Goal: Task Accomplishment & Management: Complete application form

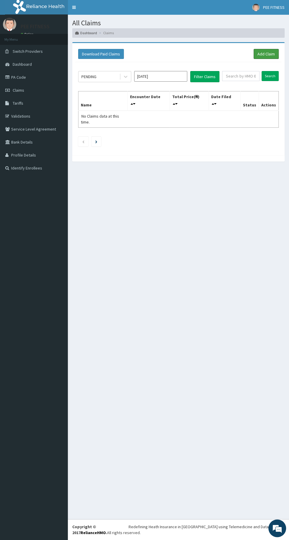
click at [260, 55] on link "Add Claim" at bounding box center [265, 54] width 25 height 10
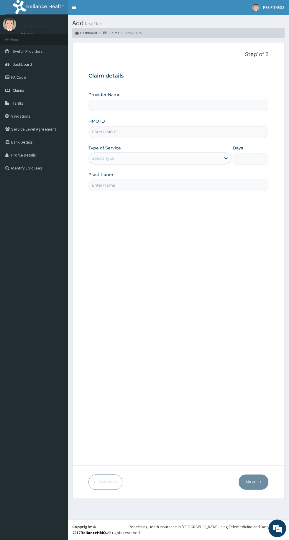
type input "PEE FITNESS"
type input "1"
click at [95, 105] on input "PEE FITNESS" at bounding box center [178, 105] width 180 height 11
click at [96, 133] on input "HMO ID" at bounding box center [178, 131] width 180 height 11
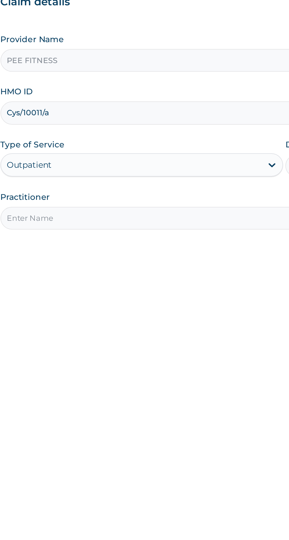
type input "Cys/10011/a"
click at [108, 185] on input "Practitioner" at bounding box center [178, 184] width 180 height 11
type input "Gym"
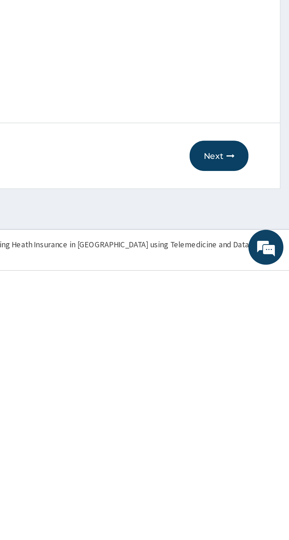
click at [252, 480] on button "Next" at bounding box center [253, 481] width 30 height 15
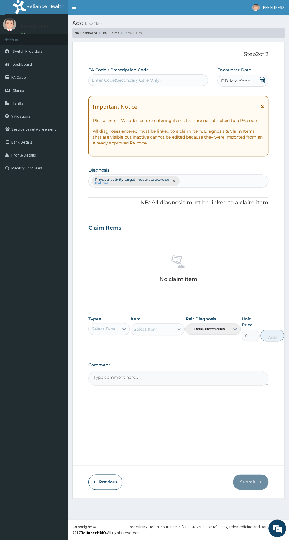
click at [257, 82] on div "DD-MM-YYYY" at bounding box center [242, 81] width 51 height 12
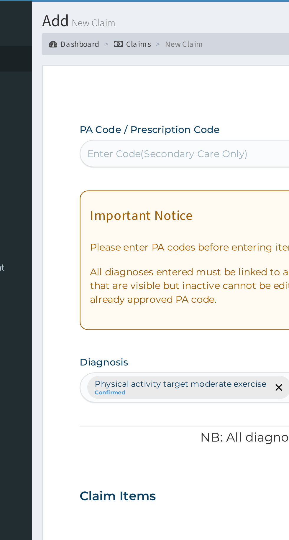
click at [96, 48] on form "Step 2 of 2 PA Code / Prescription Code Use Up and Down to choose options, pres…" at bounding box center [178, 270] width 212 height 456
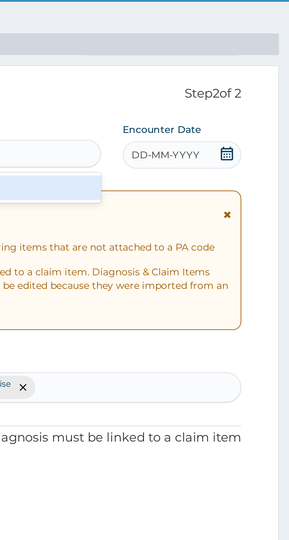
type input "PA/58AAA0"
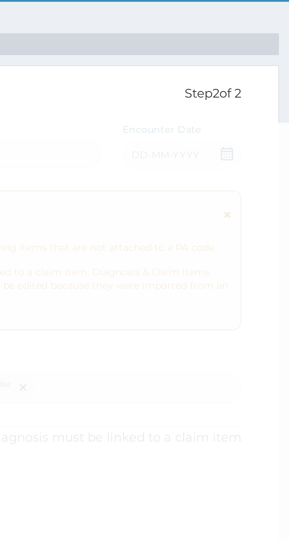
click at [262, 83] on div "Fetching Claims Details from PA Code....." at bounding box center [218, 337] width 260 height 540
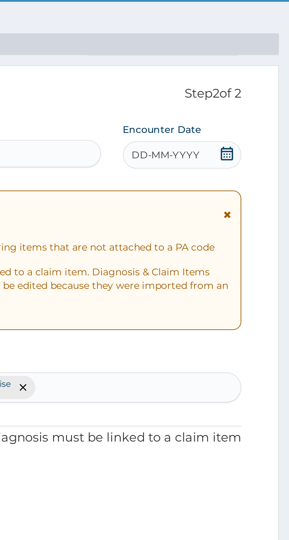
click at [262, 81] on icon at bounding box center [262, 80] width 6 height 6
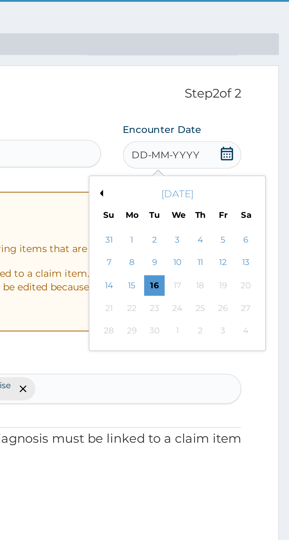
click at [229, 138] on div "16" at bounding box center [230, 137] width 9 height 9
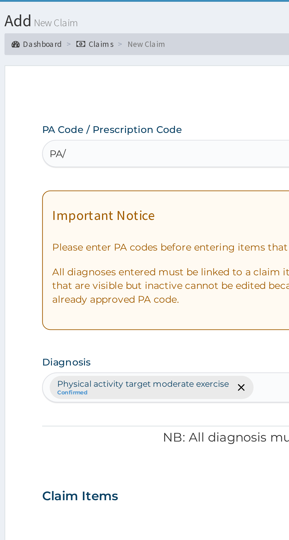
type input "PA/"
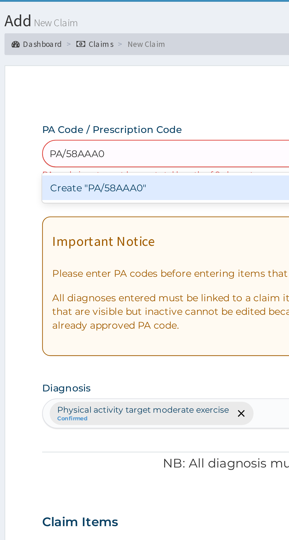
click at [105, 90] on div "Create "PA/58AAA0"" at bounding box center [147, 95] width 119 height 11
type input "PA/58AAA0"
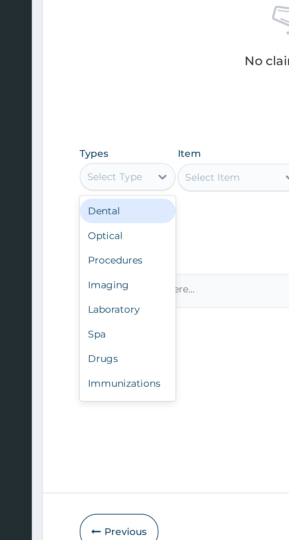
scroll to position [20, 0]
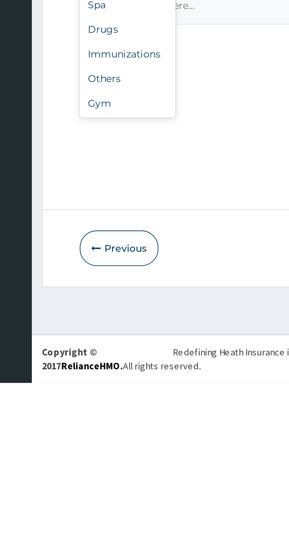
click at [94, 420] on div "Gym" at bounding box center [108, 419] width 41 height 11
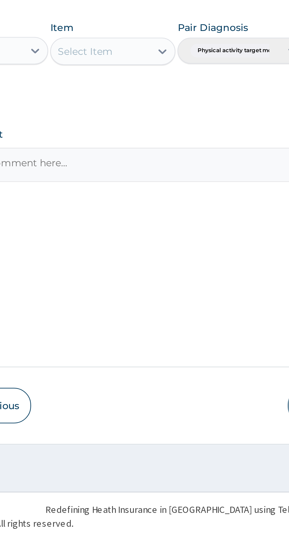
scroll to position [0, 0]
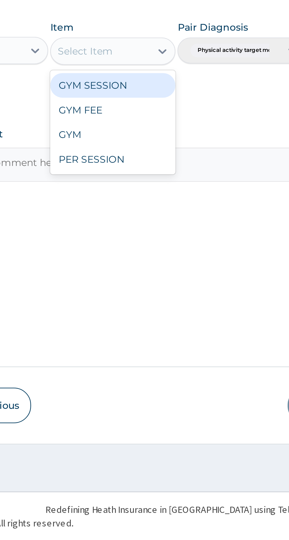
click at [145, 376] on div "PER SESSION" at bounding box center [157, 375] width 54 height 11
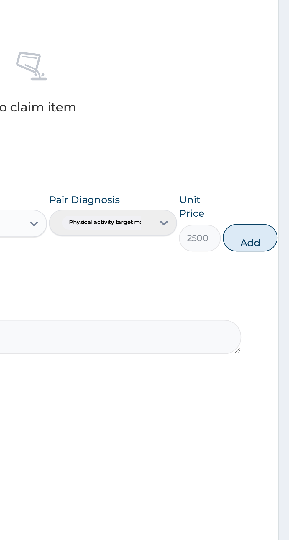
click at [271, 337] on button "Add" at bounding box center [272, 335] width 24 height 12
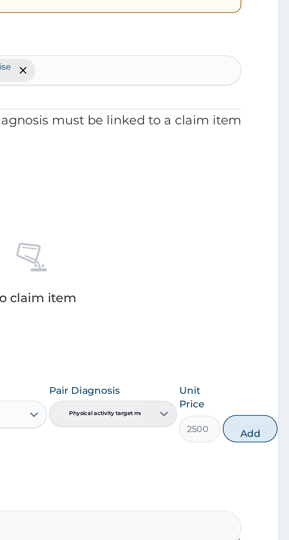
type input "0"
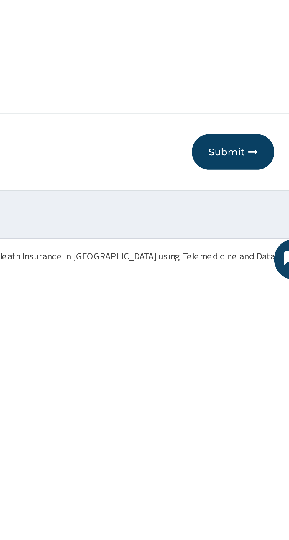
click at [245, 484] on button "Submit" at bounding box center [250, 481] width 35 height 15
